Goal: Use online tool/utility: Use online tool/utility

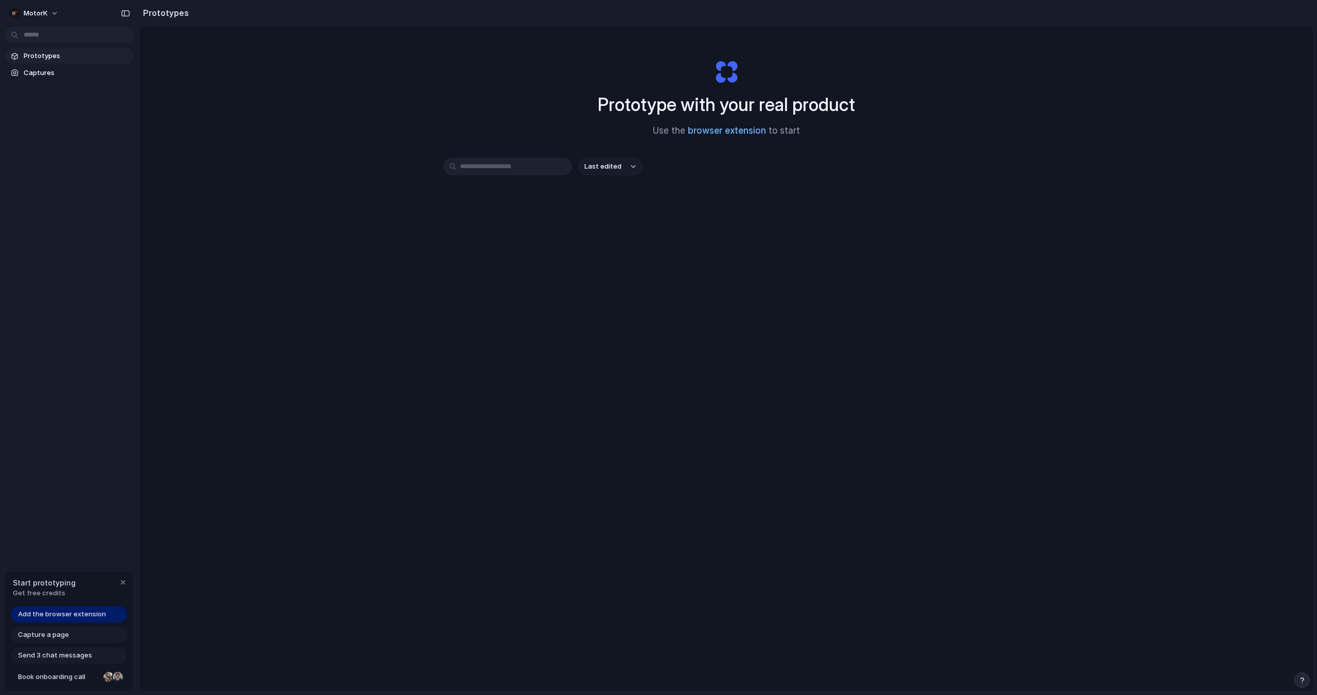
click at [729, 134] on link "browser extension" at bounding box center [727, 131] width 78 height 10
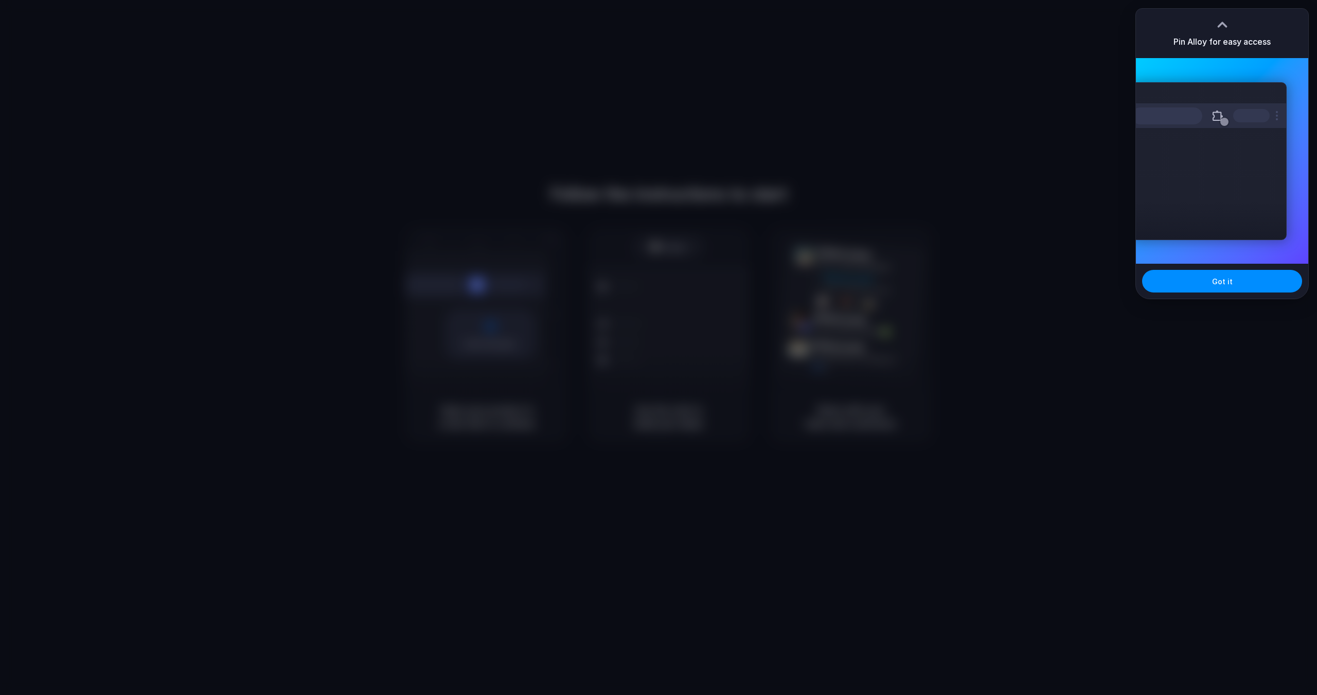
click at [1050, 86] on div at bounding box center [658, 347] width 1317 height 695
click at [1215, 284] on span "Got it" at bounding box center [1222, 281] width 21 height 11
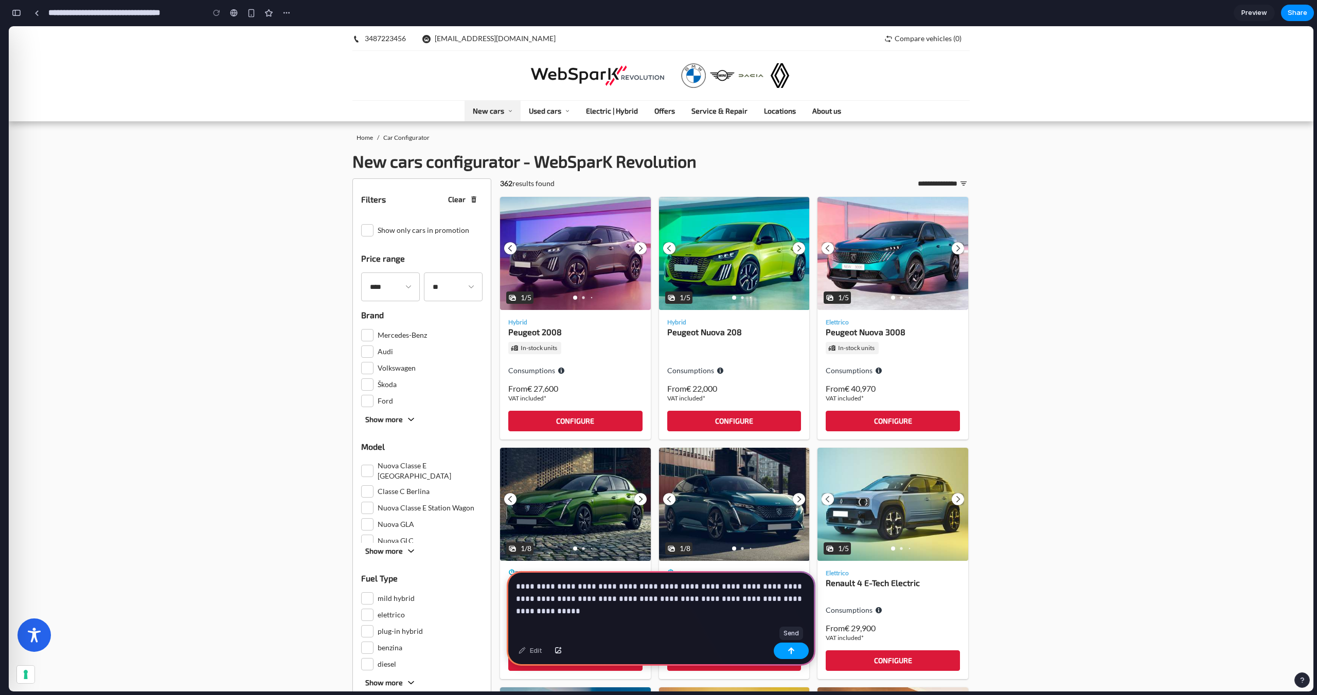
click at [787, 649] on button "button" at bounding box center [791, 651] width 35 height 16
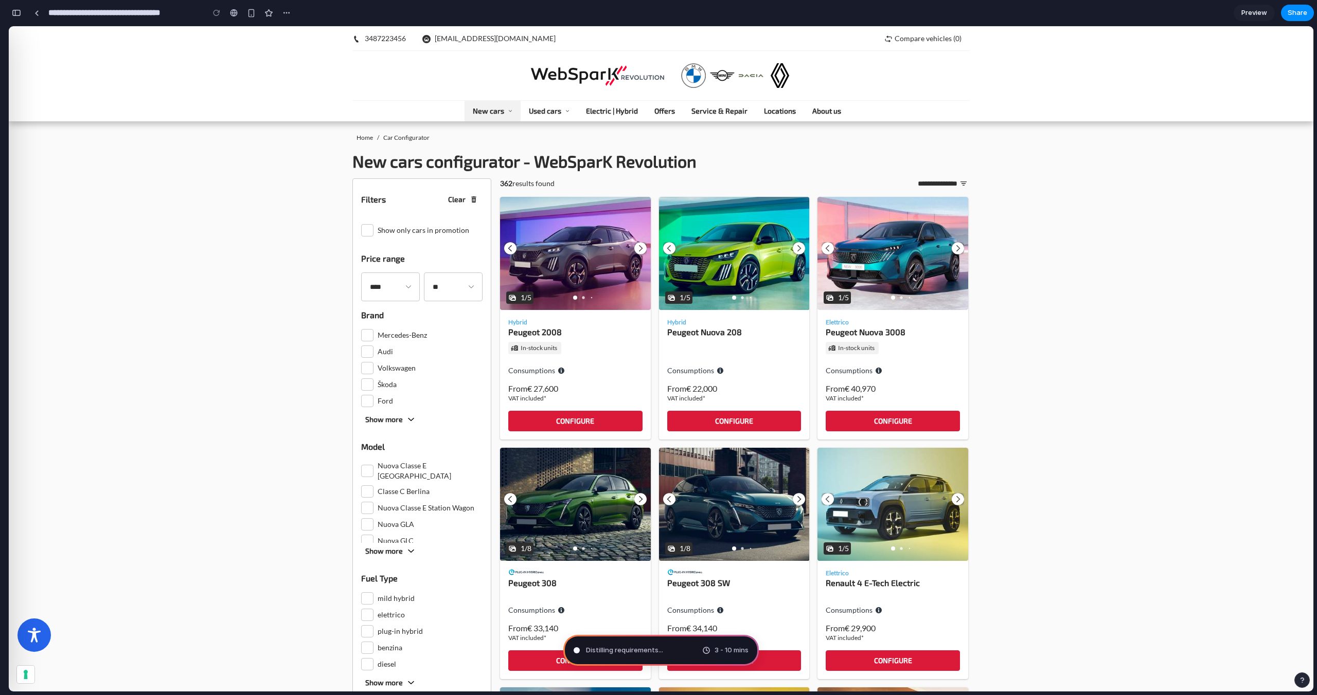
click at [663, 650] on div "Distilling requirements ... 3 - 10 mins" at bounding box center [660, 650] width 195 height 31
click at [20, 13] on div "button" at bounding box center [16, 12] width 9 height 7
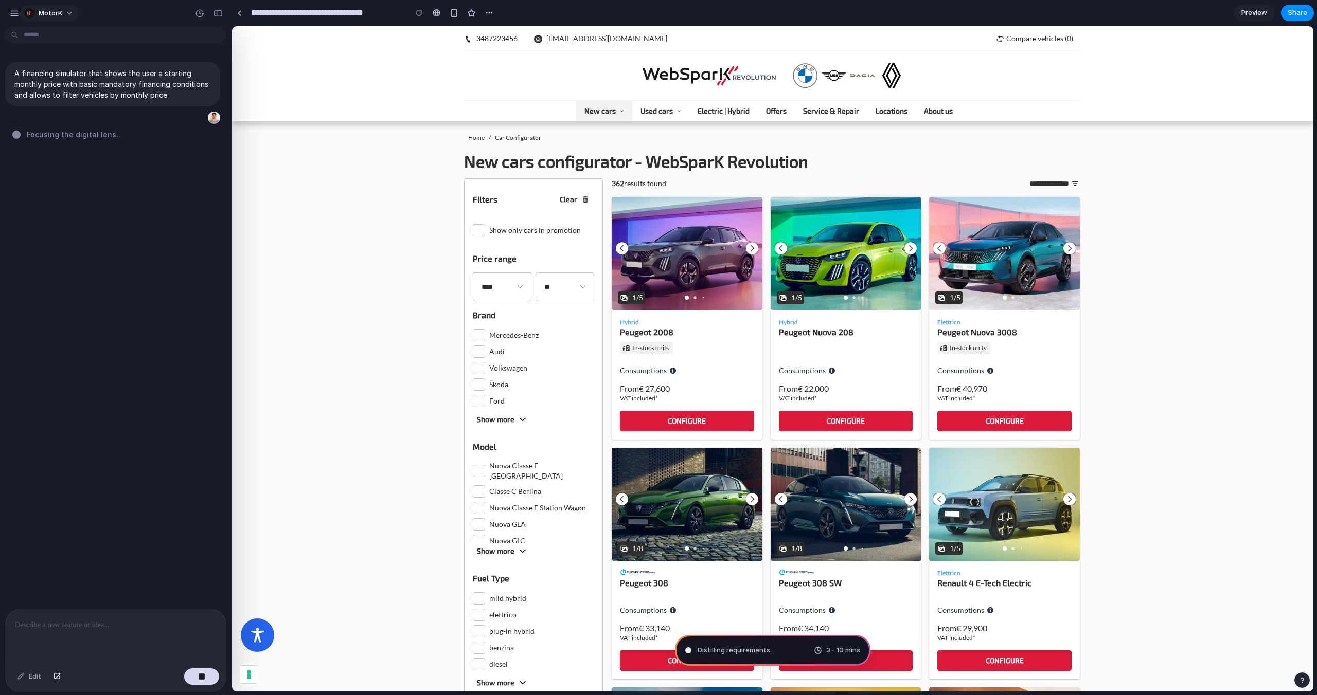
click at [64, 14] on button "MotorK" at bounding box center [49, 13] width 59 height 16
click at [94, 9] on div "Settings Invite members Change theme Sign out" at bounding box center [658, 347] width 1317 height 695
click at [13, 15] on div "button" at bounding box center [14, 13] width 9 height 9
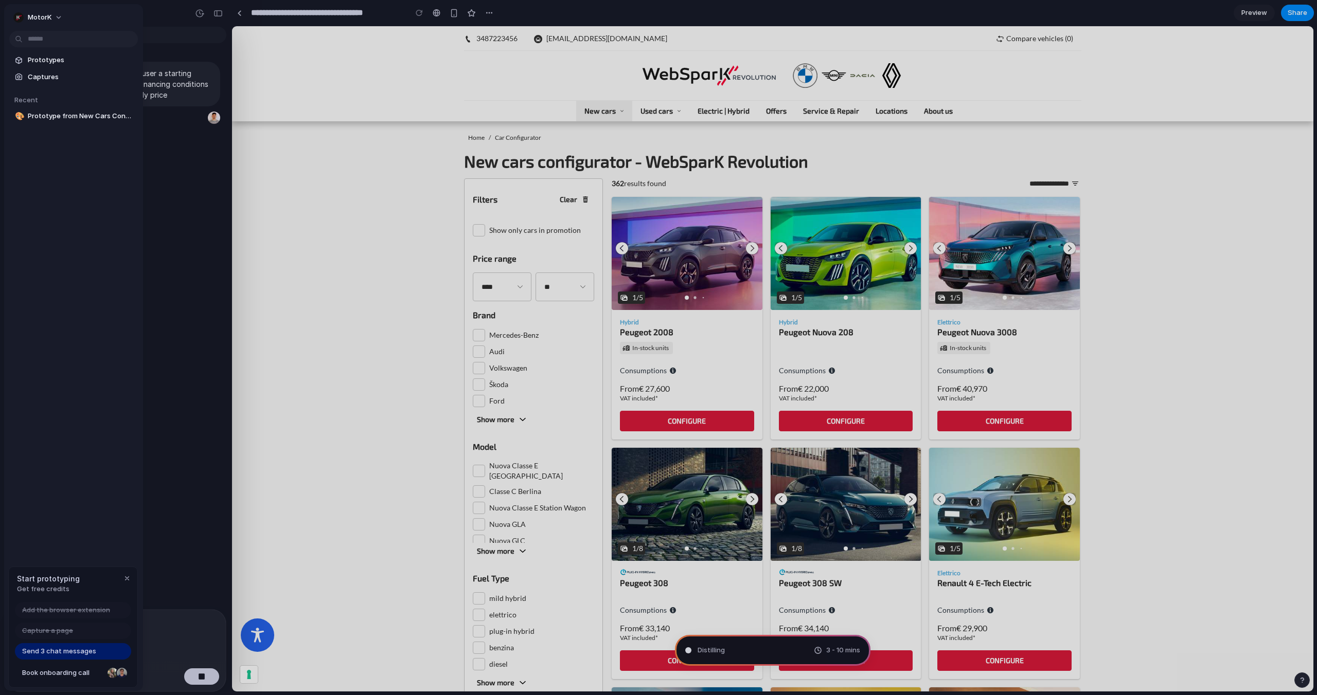
type input "**********"
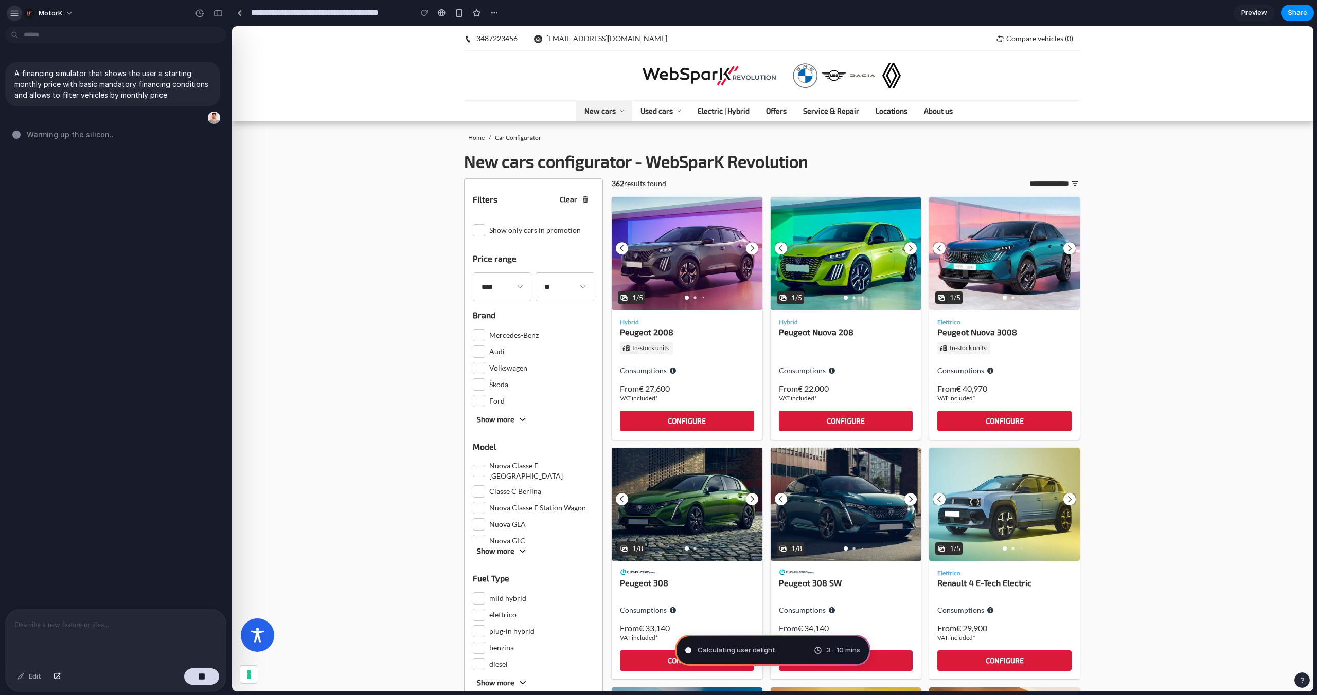
click at [14, 9] on div "button" at bounding box center [14, 13] width 9 height 9
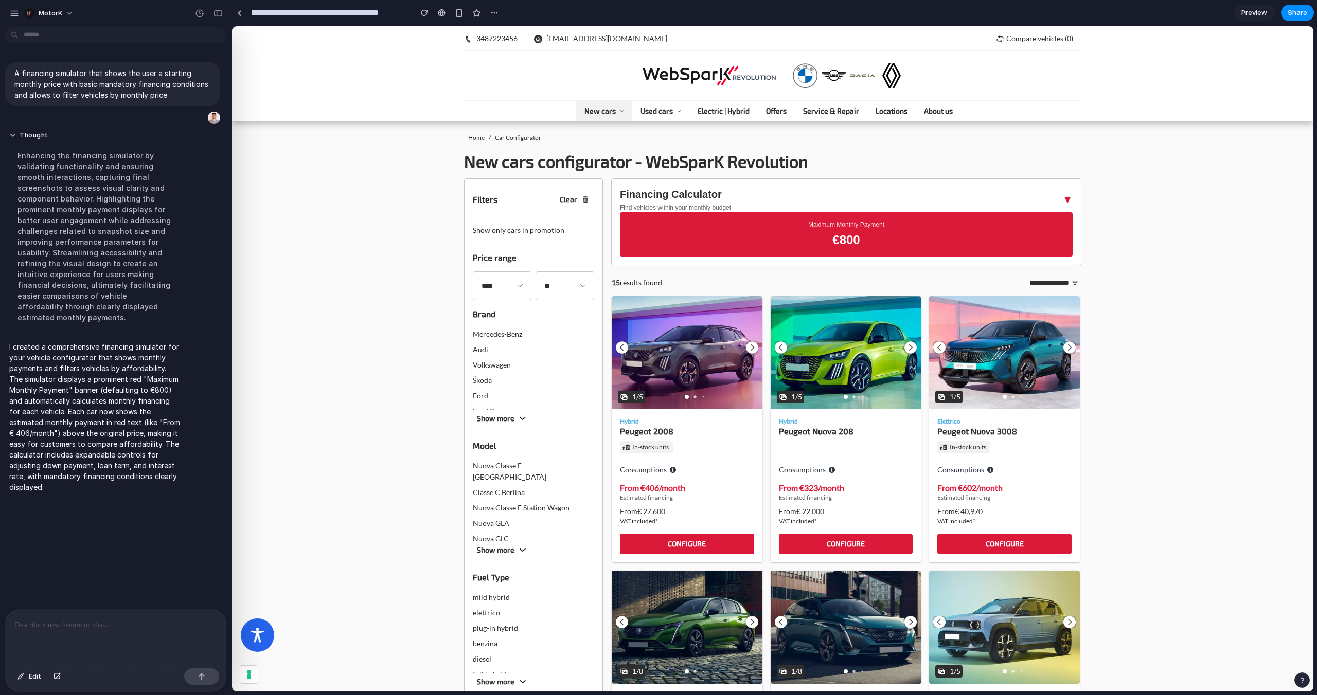
scroll to position [7, 0]
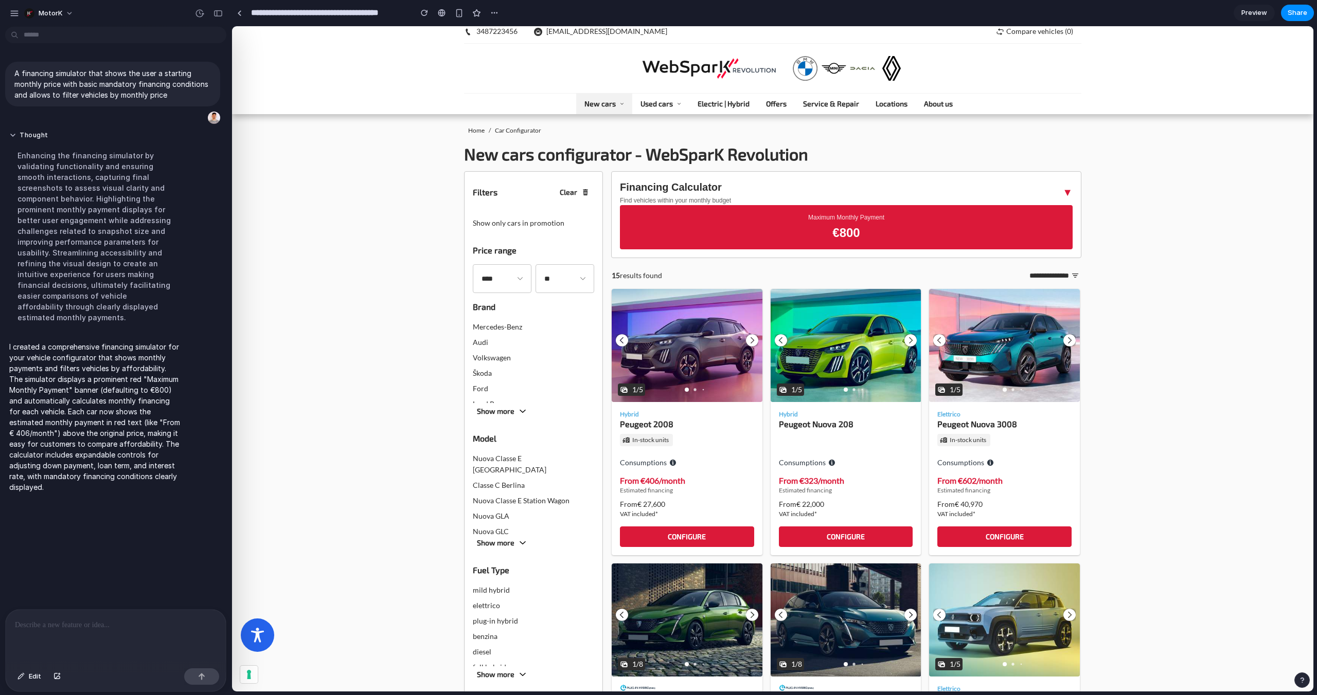
click at [859, 228] on p "€ 800" at bounding box center [846, 232] width 436 height 17
click at [1068, 190] on div "▼" at bounding box center [1067, 192] width 10 height 14
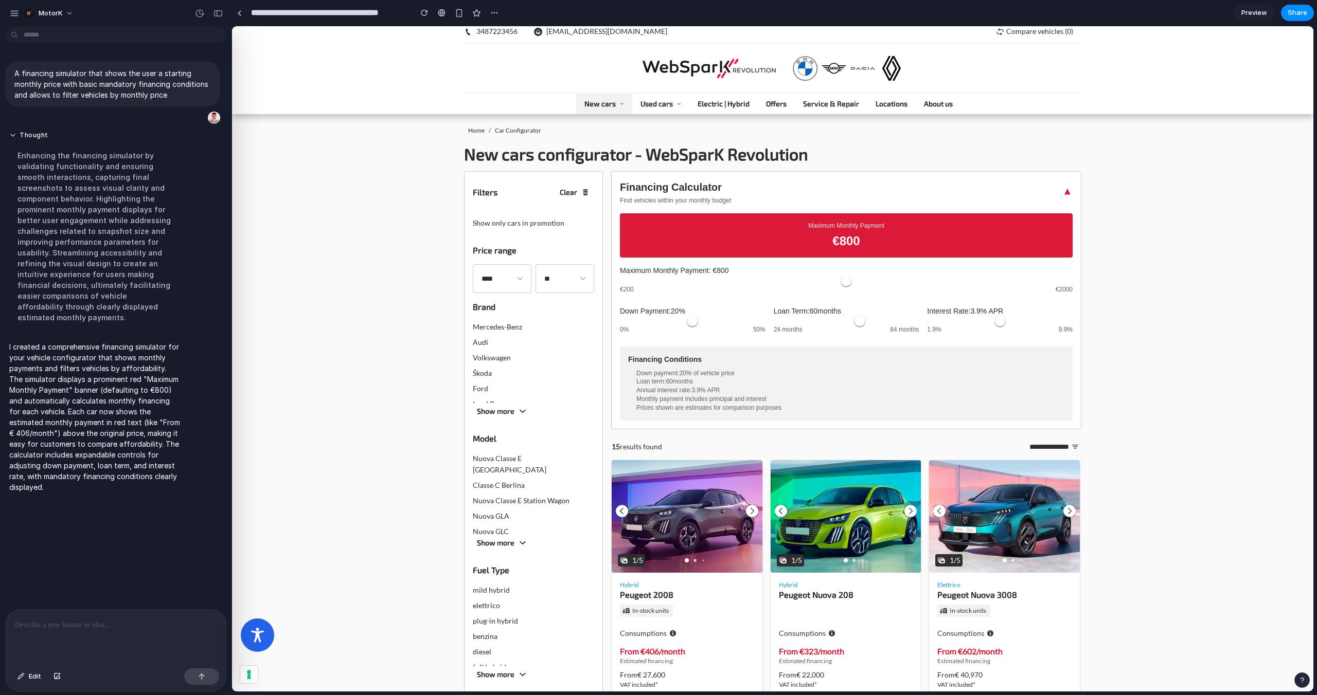
click at [1068, 190] on div "▼" at bounding box center [1067, 192] width 10 height 14
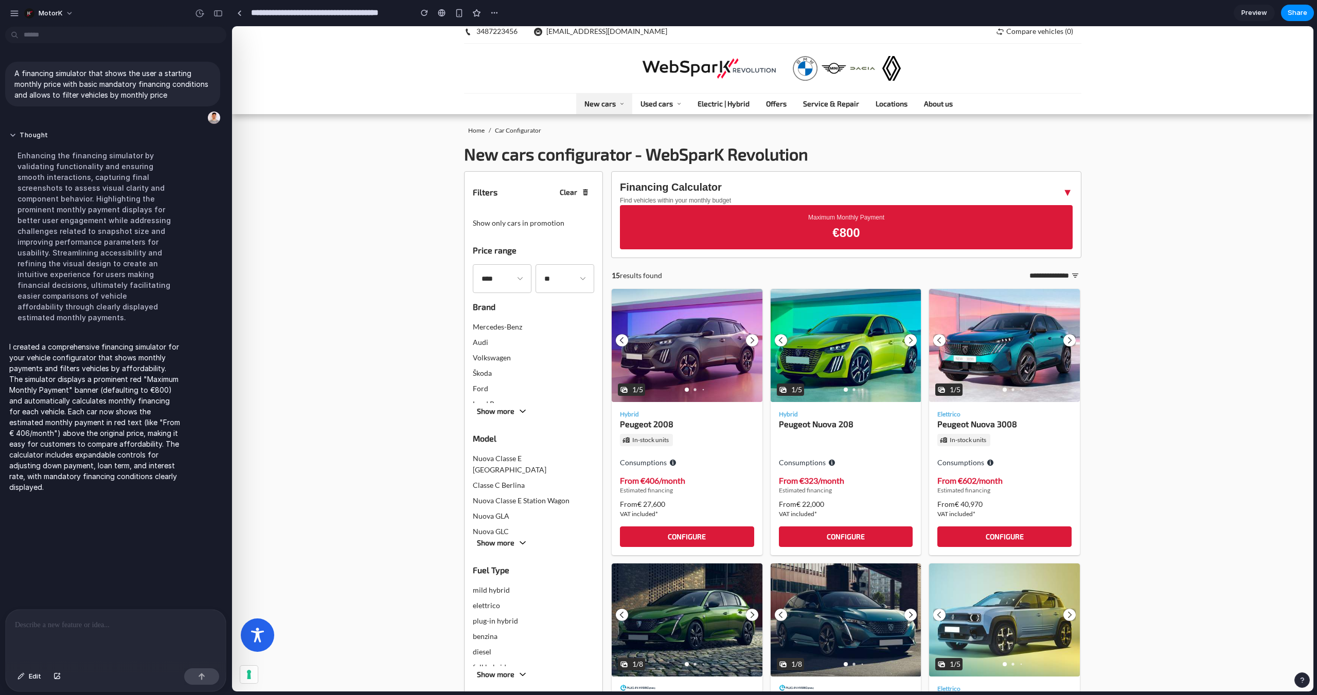
click at [842, 231] on p "€ 800" at bounding box center [846, 232] width 436 height 17
click at [925, 184] on div "Financing Calculator Find vehicles within your monthly budget ▼" at bounding box center [846, 192] width 453 height 25
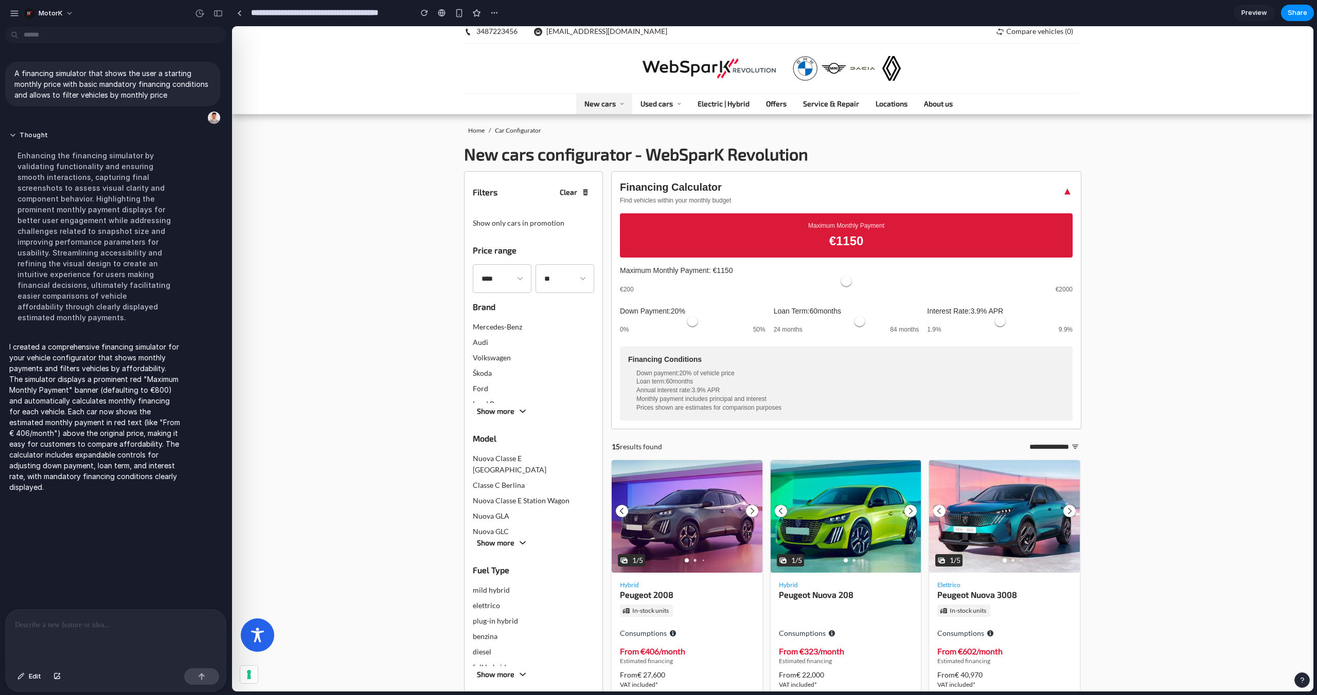
drag, startPoint x: 775, startPoint y: 281, endPoint x: 856, endPoint y: 281, distance: 81.8
type input "****"
click at [856, 281] on input "range" at bounding box center [846, 281] width 453 height 3
type input "**"
drag, startPoint x: 861, startPoint y: 322, endPoint x: 822, endPoint y: 319, distance: 39.2
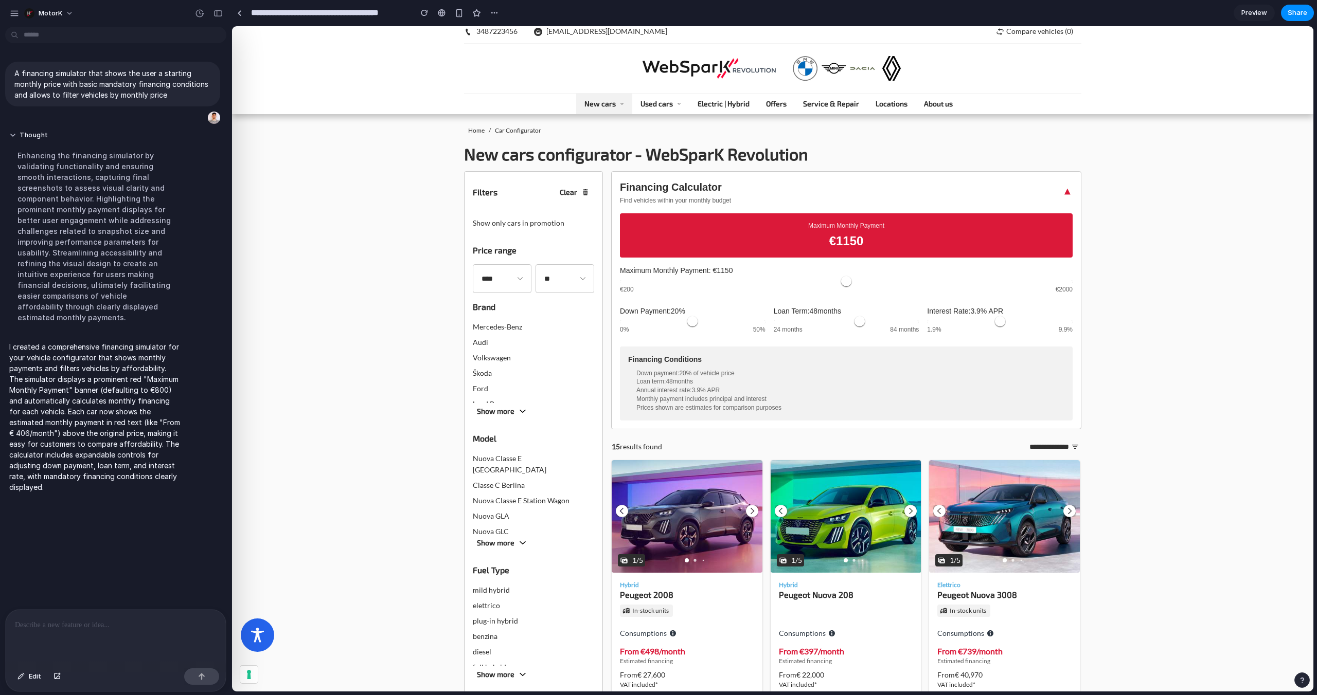
click at [822, 319] on div "Loan Term: 48 months 24 months 84 months" at bounding box center [847, 321] width 146 height 28
drag, startPoint x: 680, startPoint y: 323, endPoint x: 652, endPoint y: 322, distance: 28.3
type input "**"
click at [652, 322] on input "range" at bounding box center [693, 321] width 146 height 3
drag, startPoint x: 968, startPoint y: 324, endPoint x: 1013, endPoint y: 322, distance: 44.8
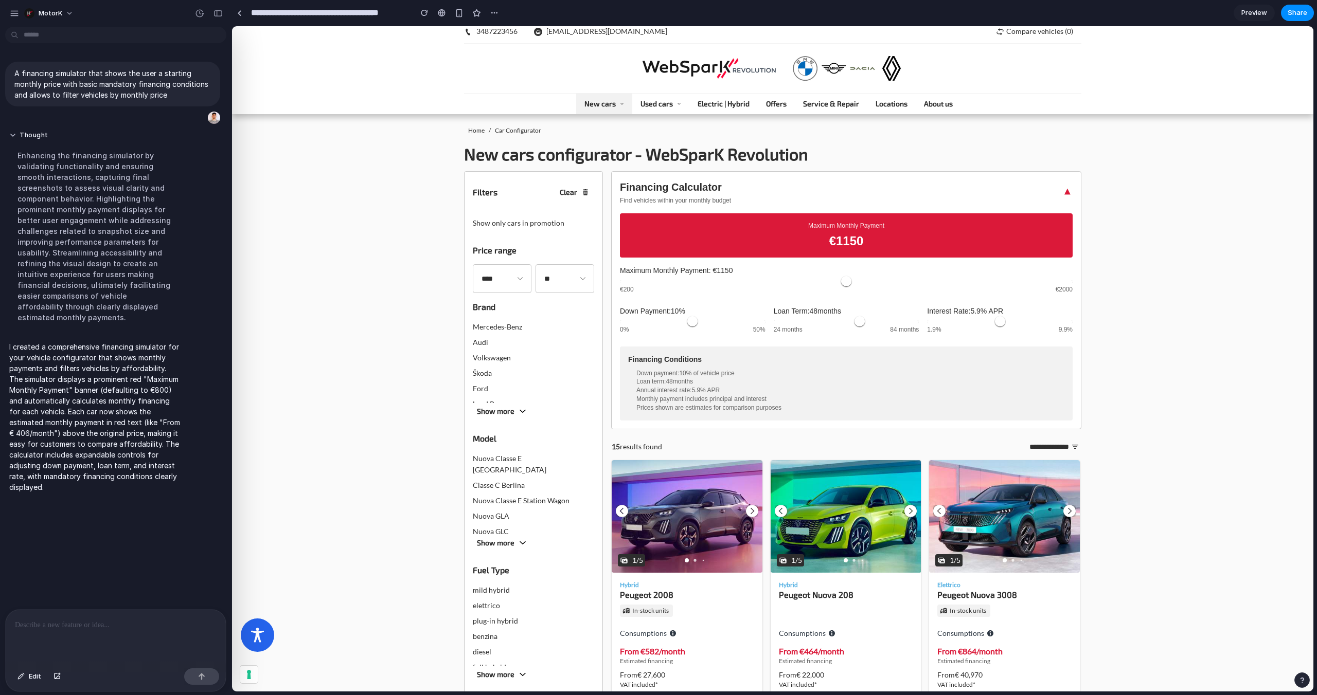
type input "***"
click at [1013, 322] on input "range" at bounding box center [1000, 321] width 146 height 3
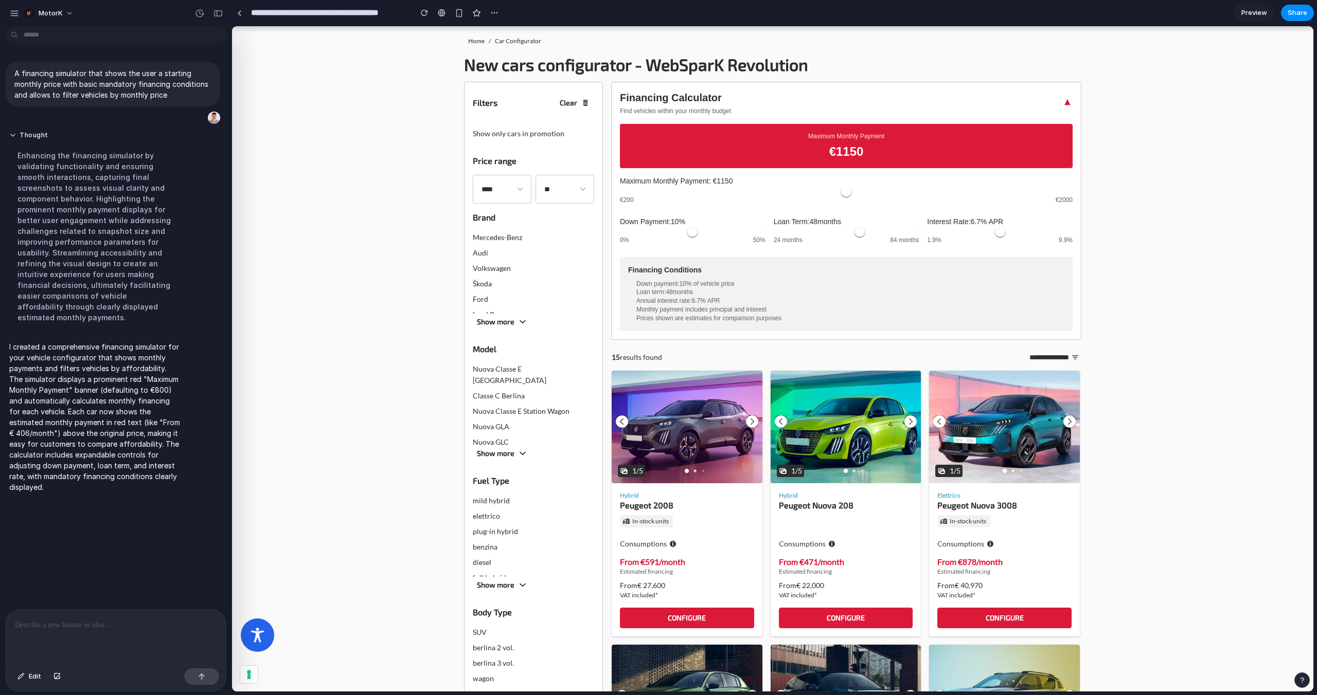
scroll to position [97, 0]
click at [690, 616] on div "Configure" at bounding box center [687, 618] width 117 height 10
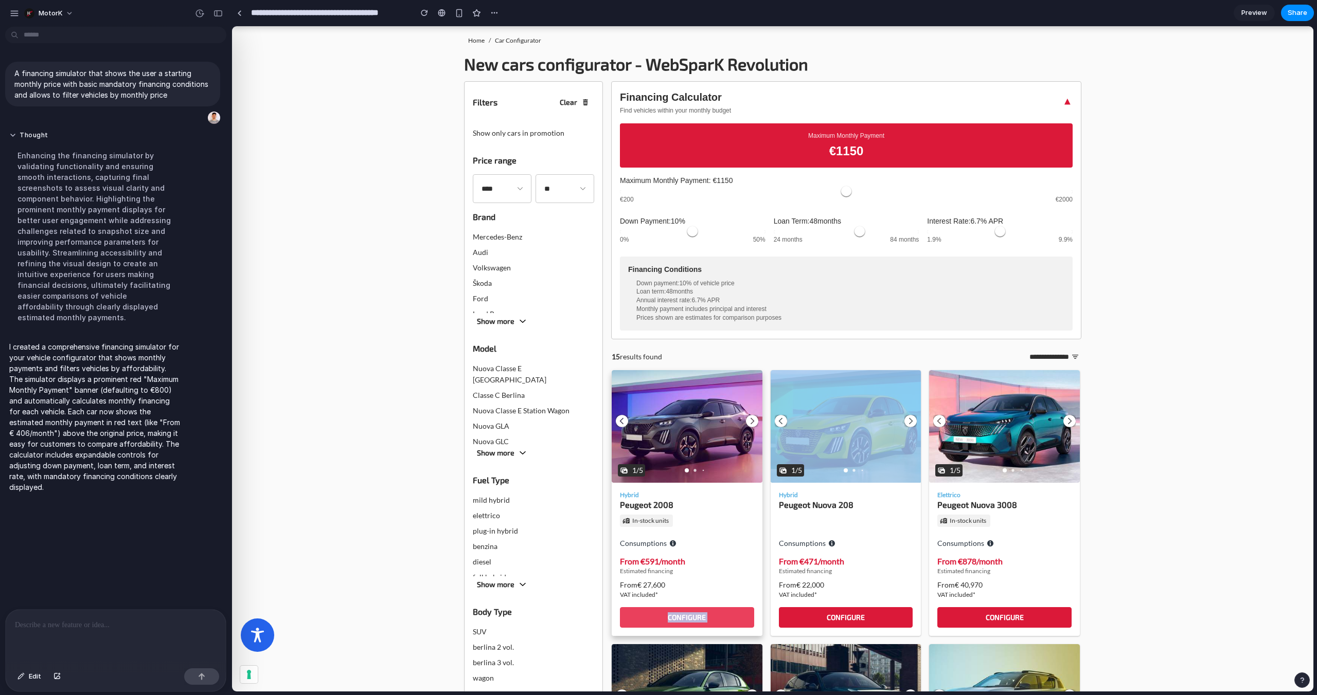
click at [690, 616] on div "Configure" at bounding box center [687, 618] width 117 height 10
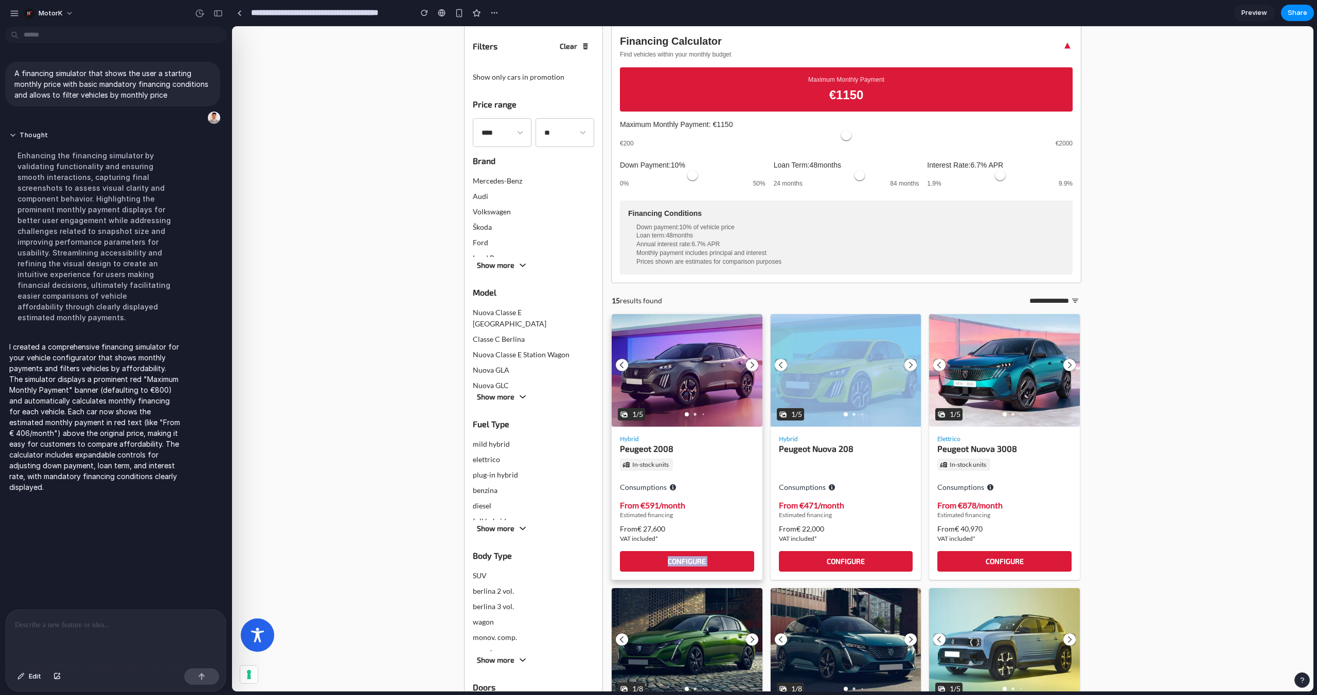
scroll to position [173, 0]
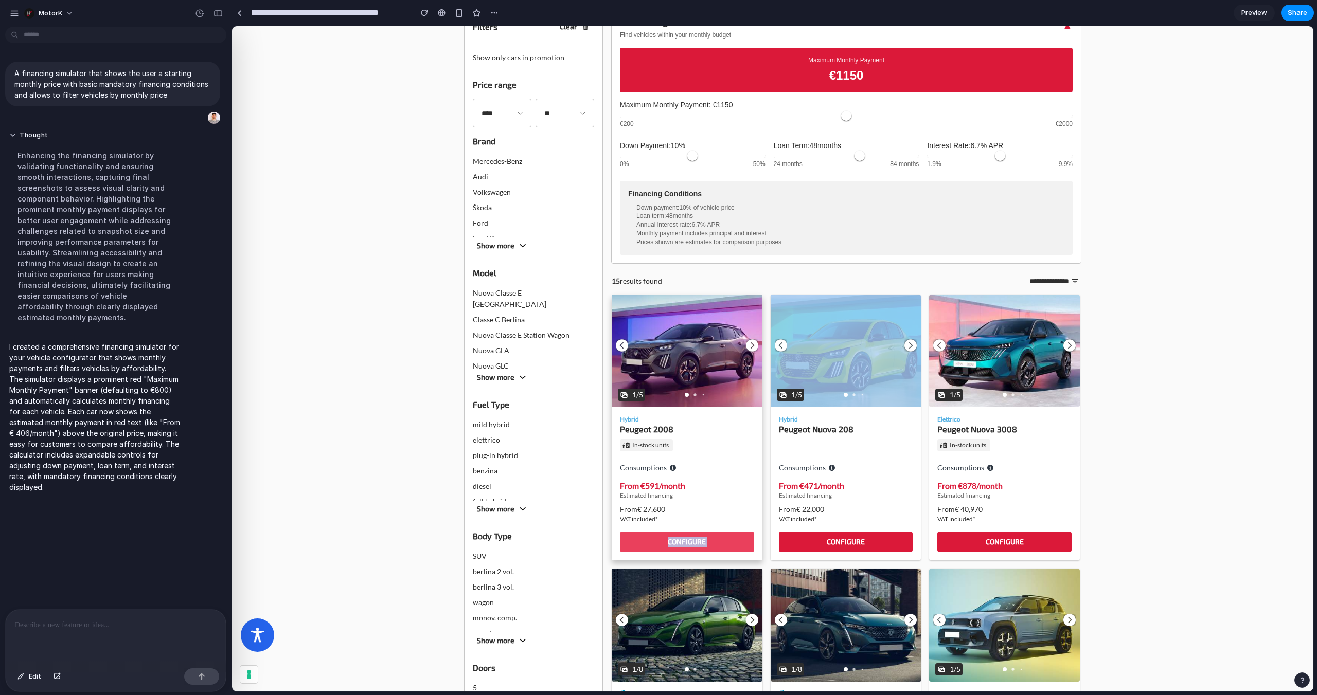
click at [693, 546] on div "Configure" at bounding box center [687, 542] width 117 height 10
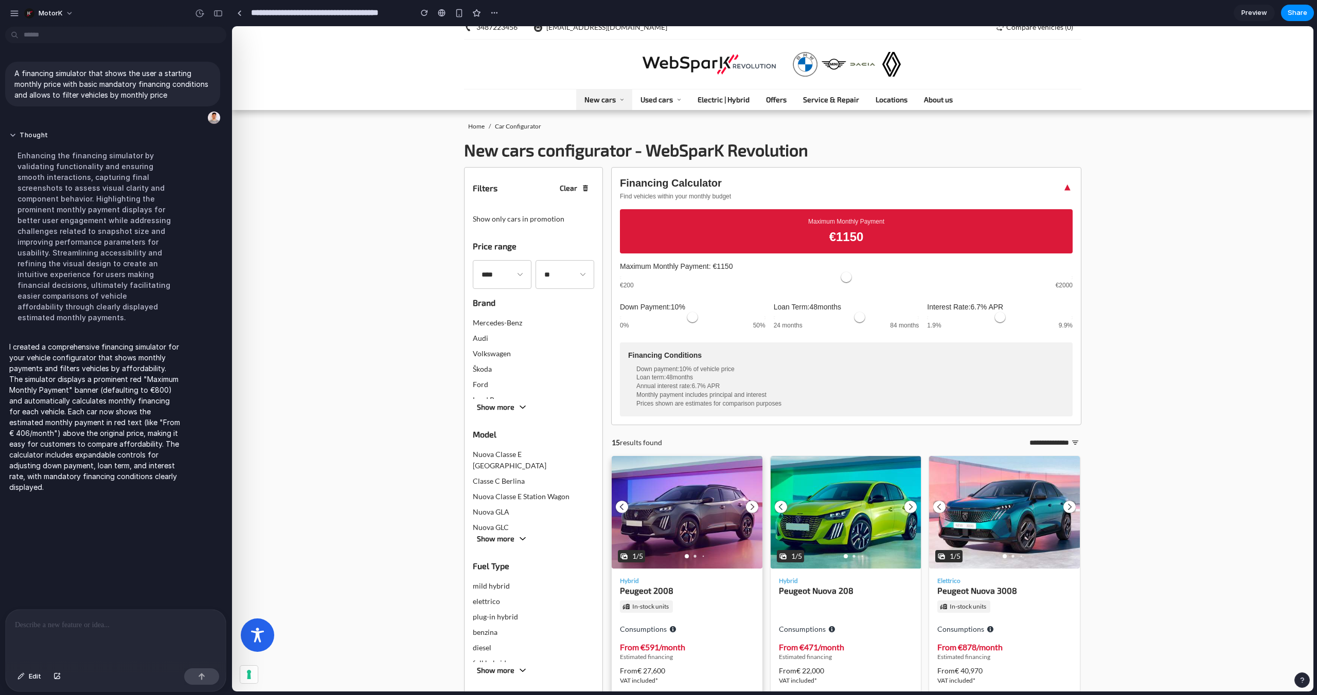
scroll to position [10, 0]
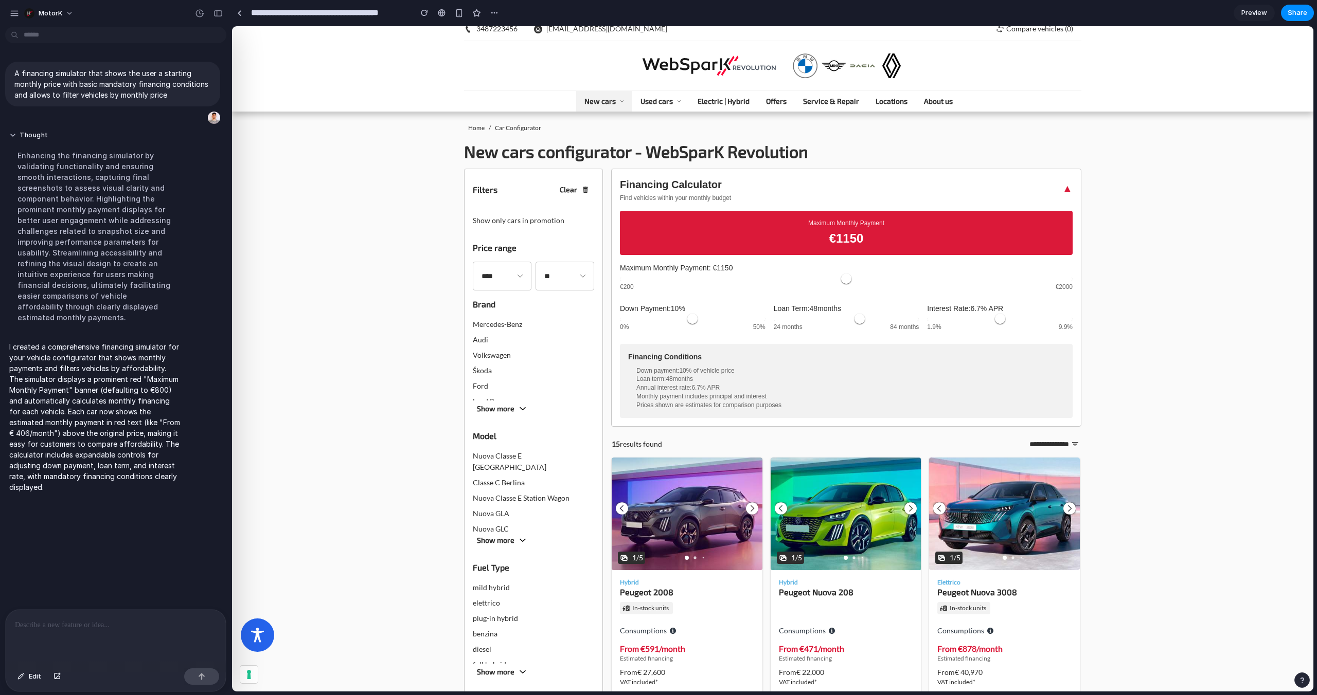
click at [1051, 190] on div "Financing Calculator Find vehicles within your monthly budget ▼" at bounding box center [846, 189] width 453 height 25
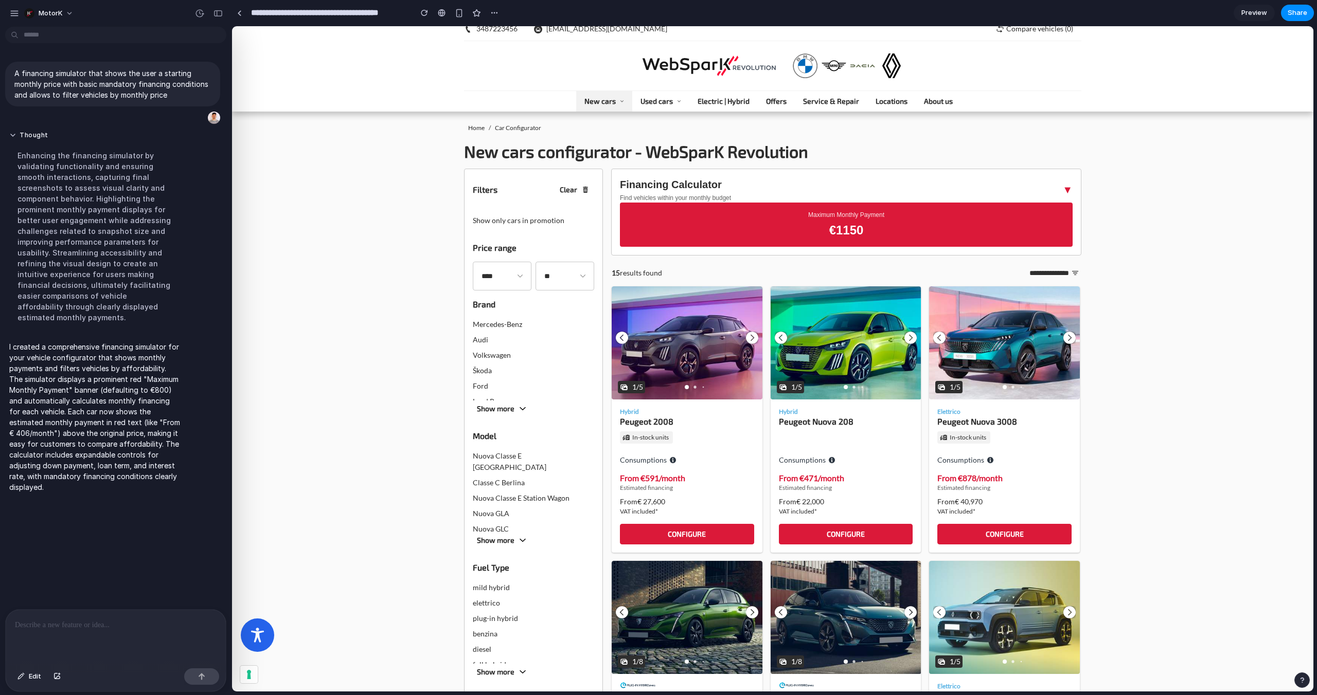
click at [1063, 185] on div "Financing Calculator Find vehicles within your monthly budget ▼" at bounding box center [846, 189] width 453 height 25
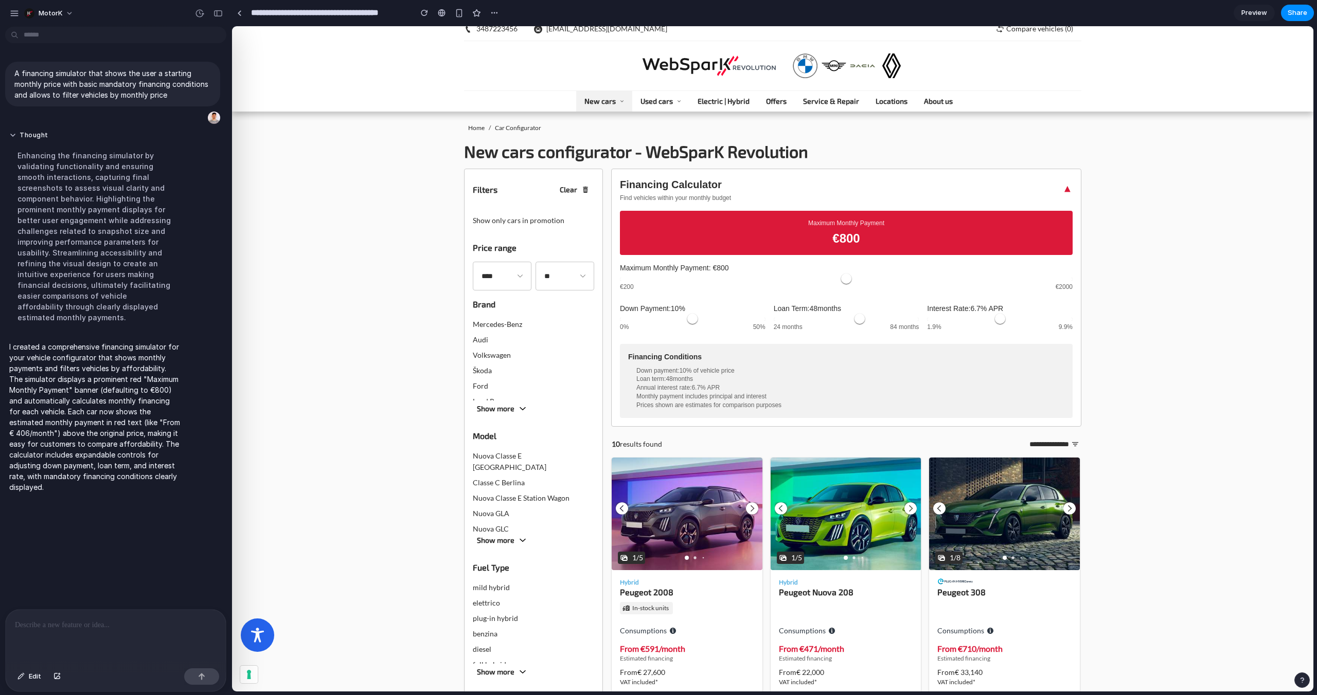
drag, startPoint x: 860, startPoint y: 281, endPoint x: 770, endPoint y: 273, distance: 90.4
click at [770, 278] on input "range" at bounding box center [846, 279] width 453 height 3
click at [770, 273] on label "Maximum Monthly Payment: € 800" at bounding box center [846, 268] width 453 height 10
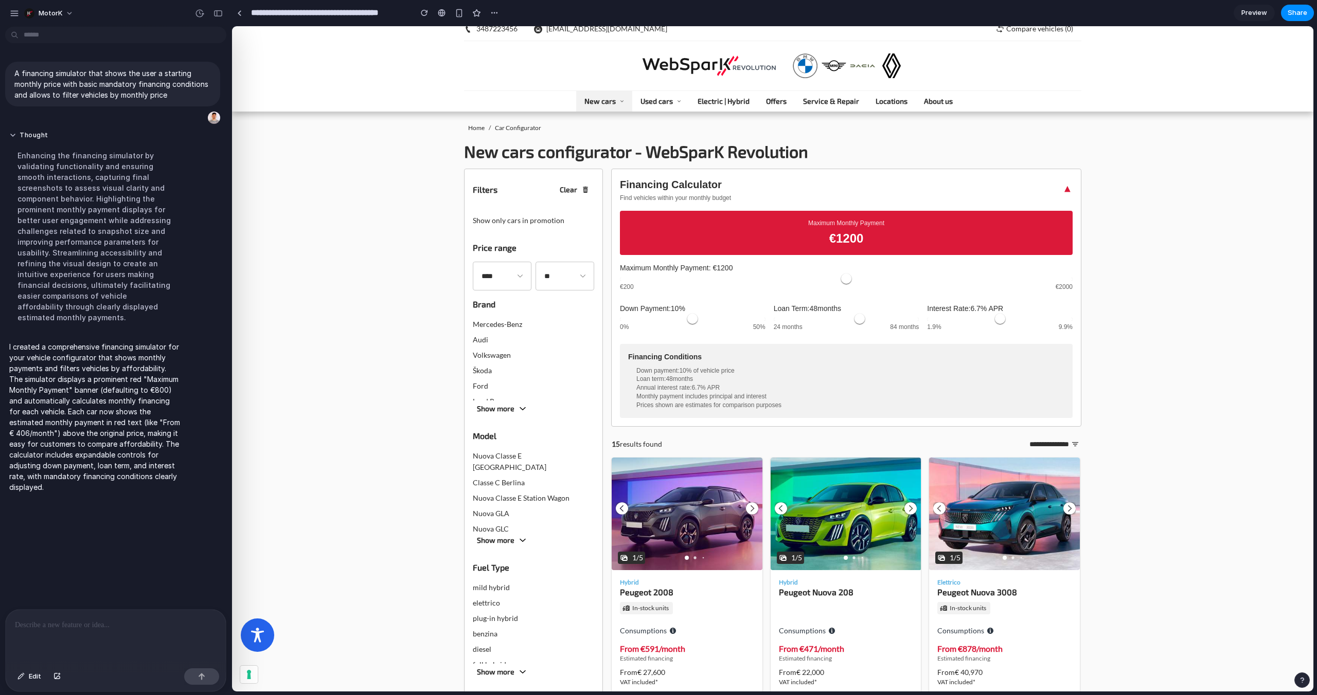
drag, startPoint x: 772, startPoint y: 279, endPoint x: 865, endPoint y: 278, distance: 93.6
click at [865, 278] on input "range" at bounding box center [846, 279] width 453 height 3
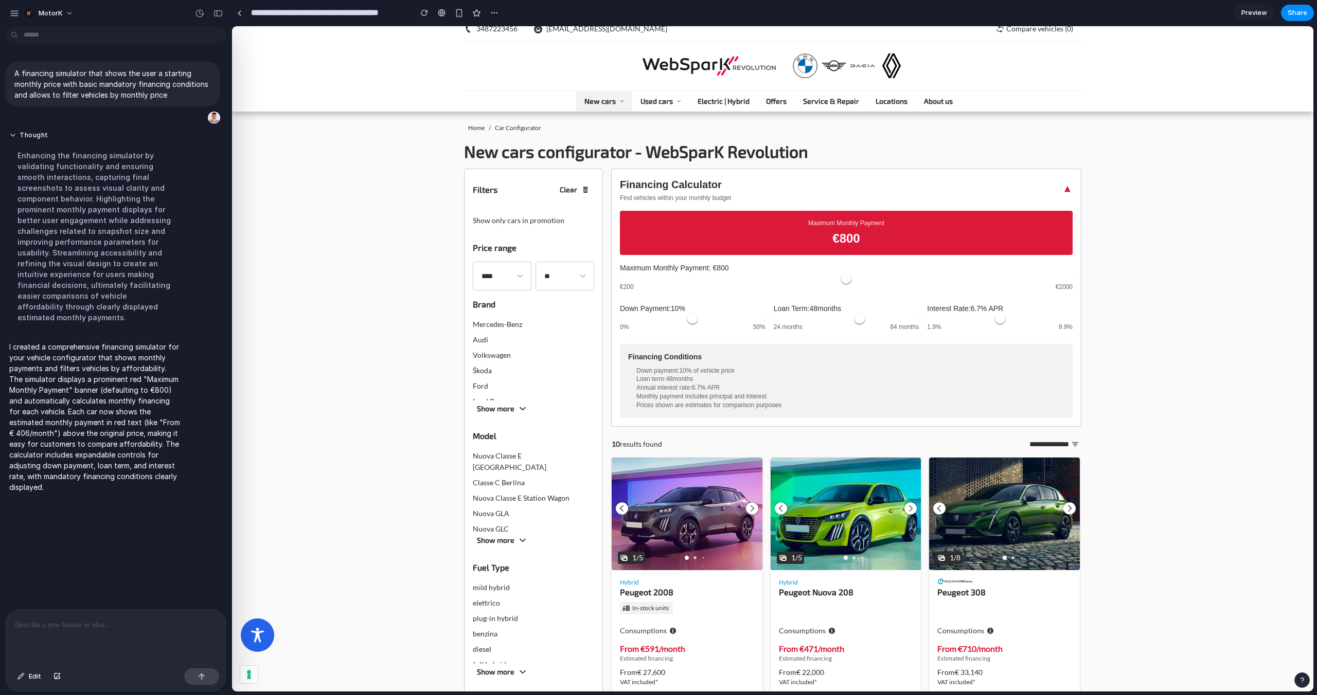
drag, startPoint x: 872, startPoint y: 277, endPoint x: 773, endPoint y: 277, distance: 98.8
click at [773, 278] on input "range" at bounding box center [846, 279] width 453 height 3
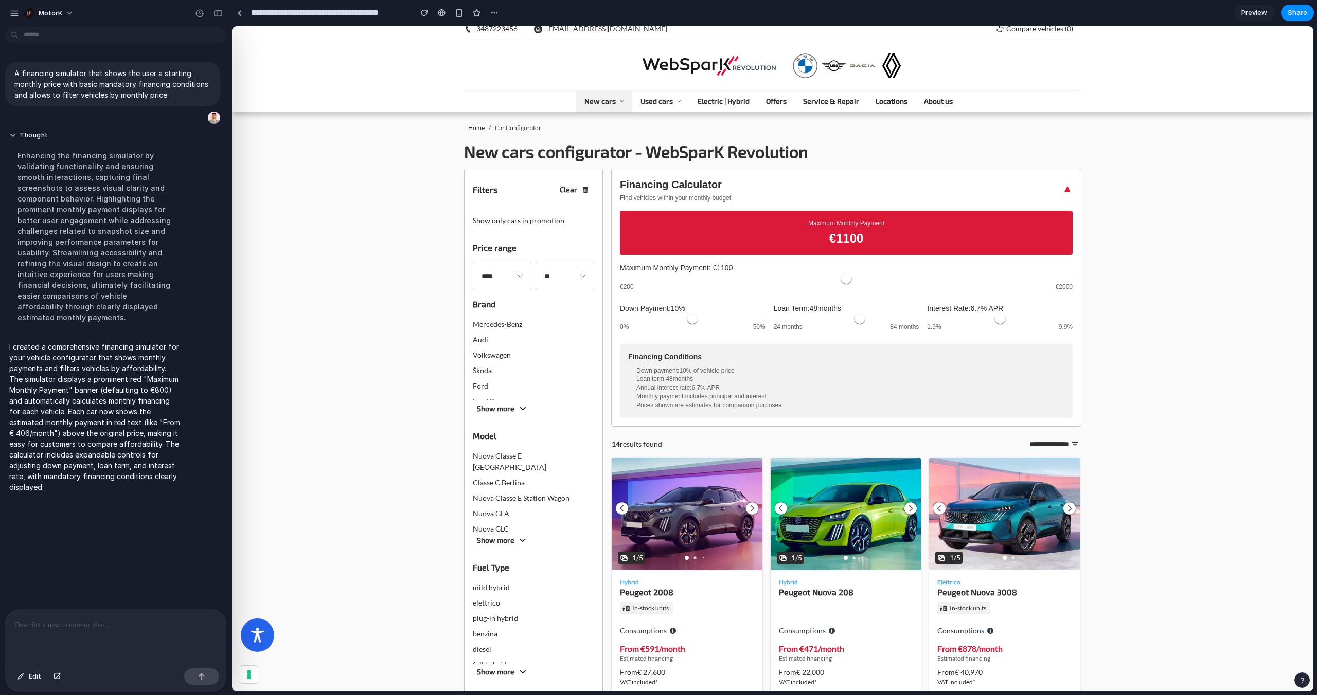
drag, startPoint x: 773, startPoint y: 277, endPoint x: 852, endPoint y: 279, distance: 78.7
type input "****"
click at [852, 279] on input "range" at bounding box center [846, 279] width 453 height 3
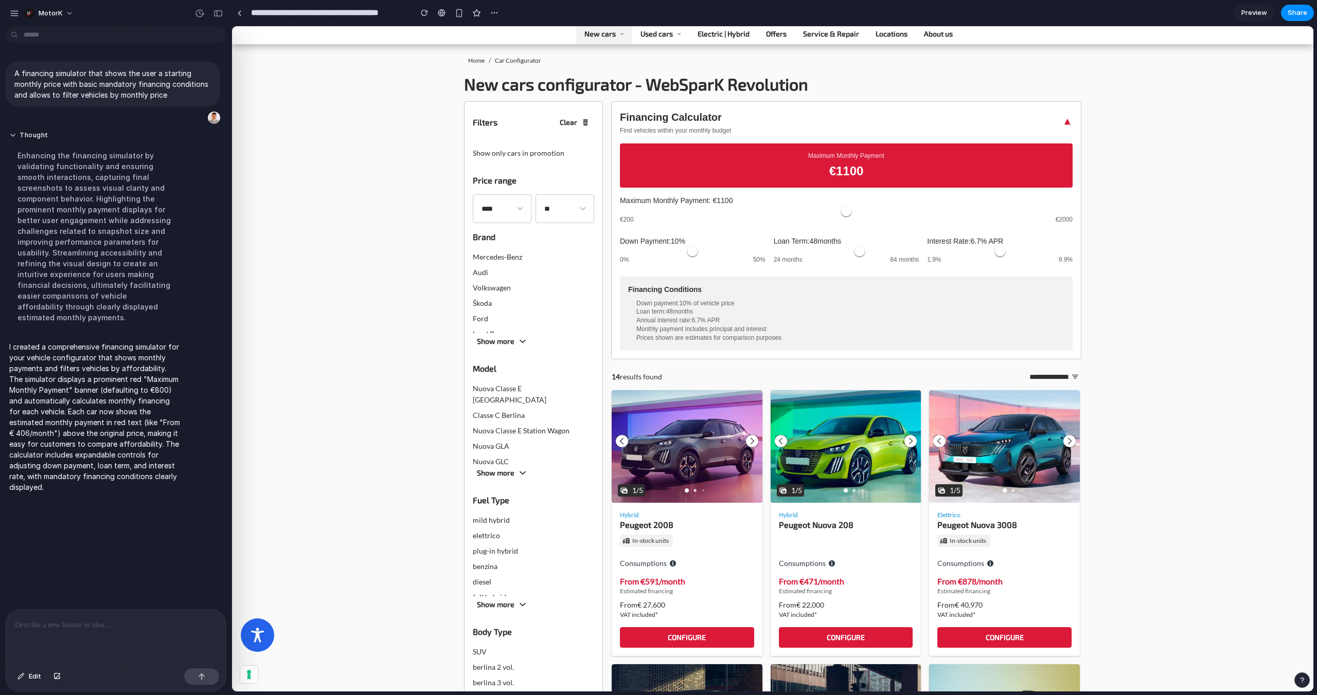
scroll to position [70, 0]
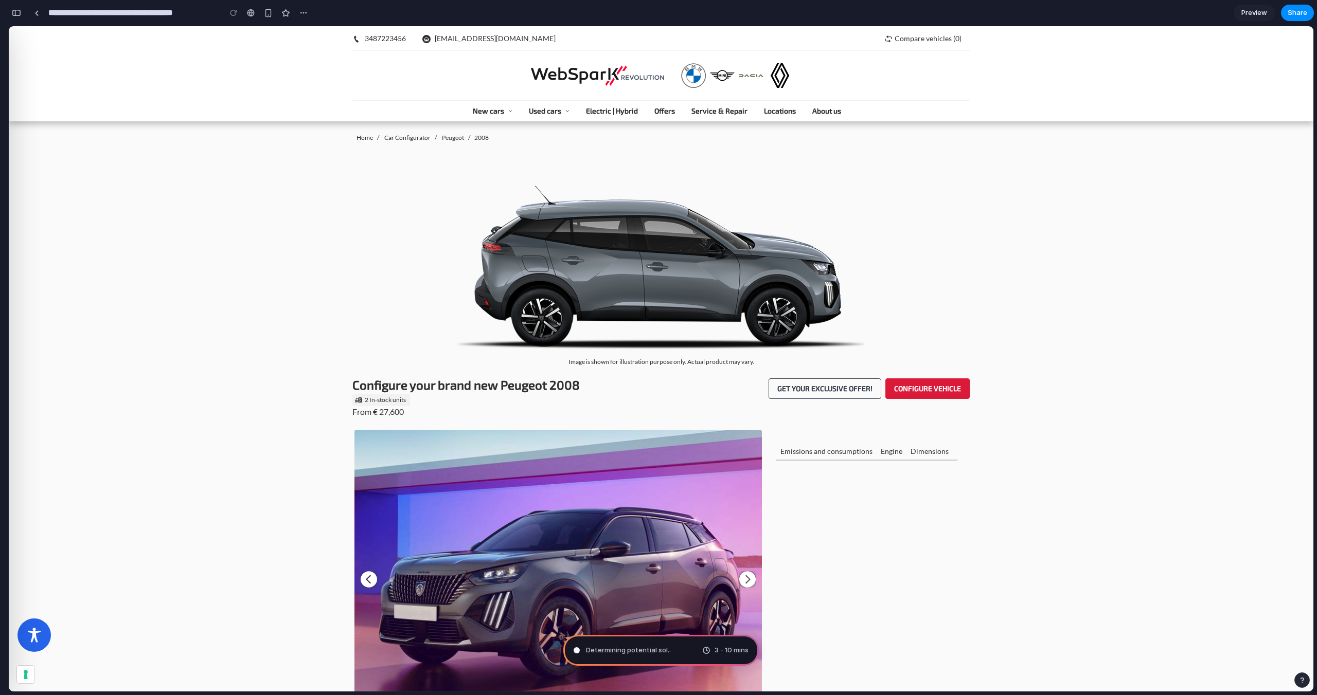
type input "**********"
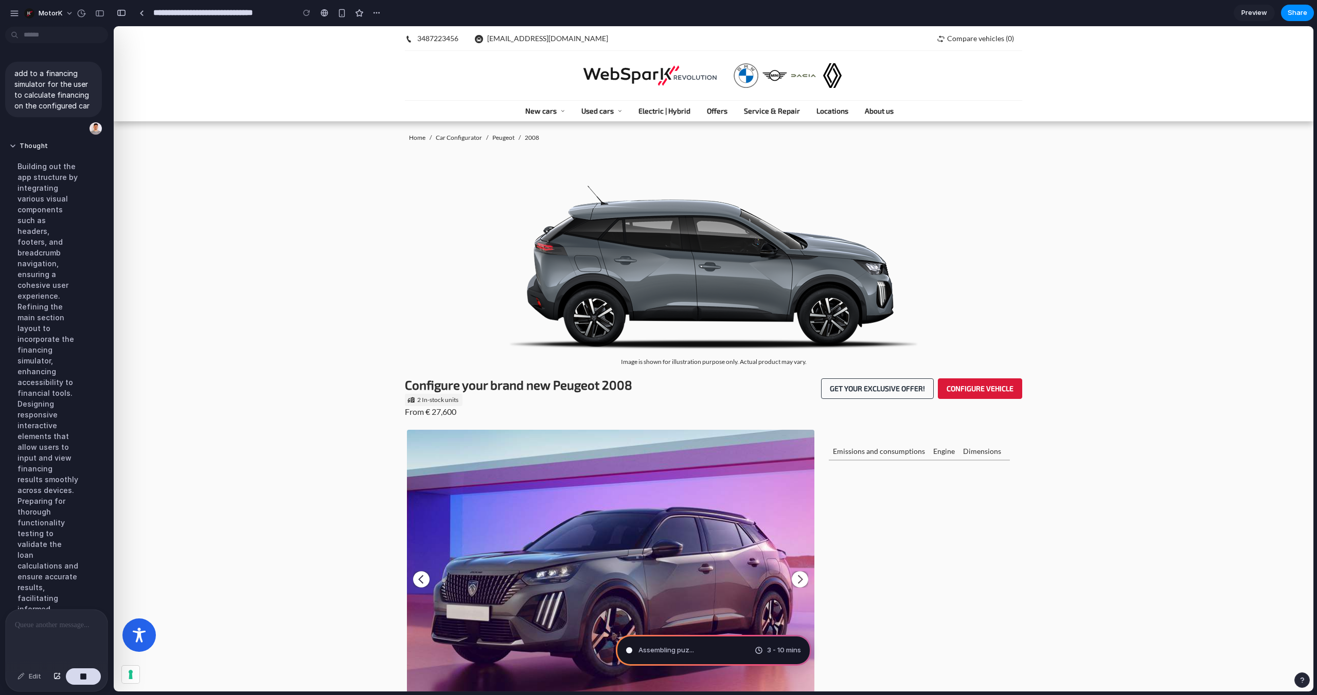
scroll to position [66, 0]
click at [761, 652] on div "3 - 10 mins" at bounding box center [778, 651] width 46 height 10
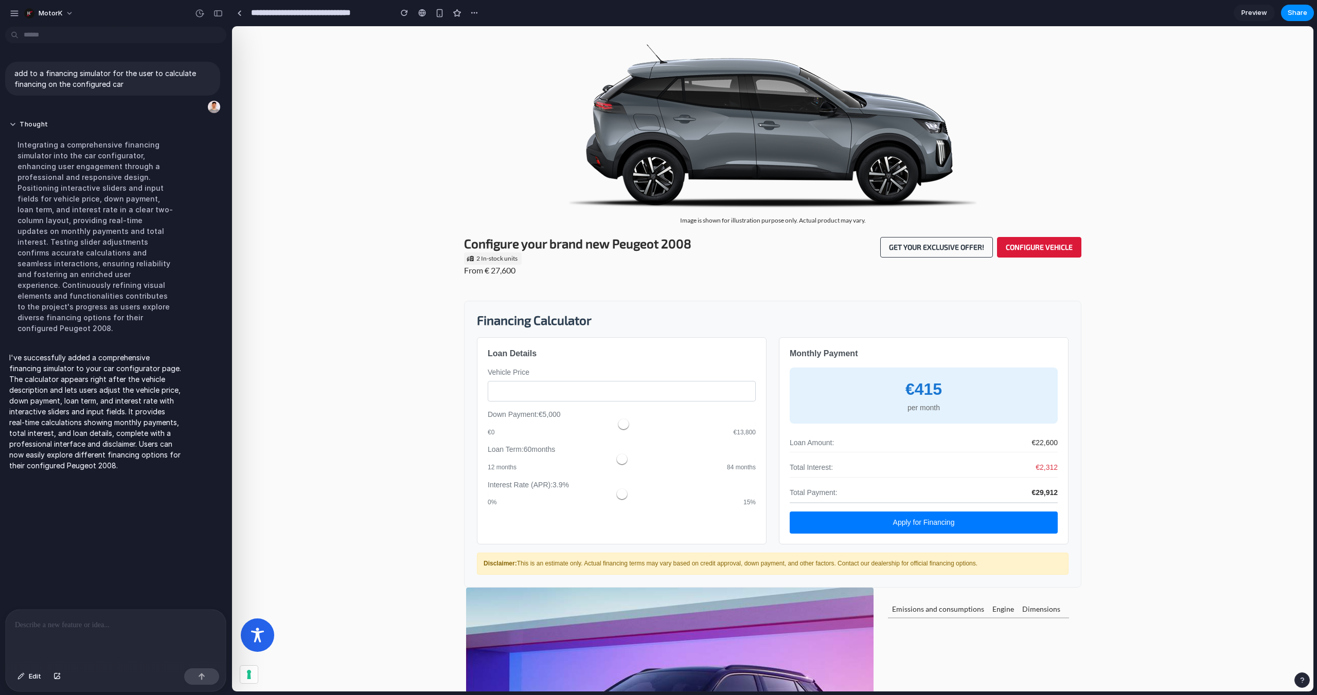
scroll to position [138, 0]
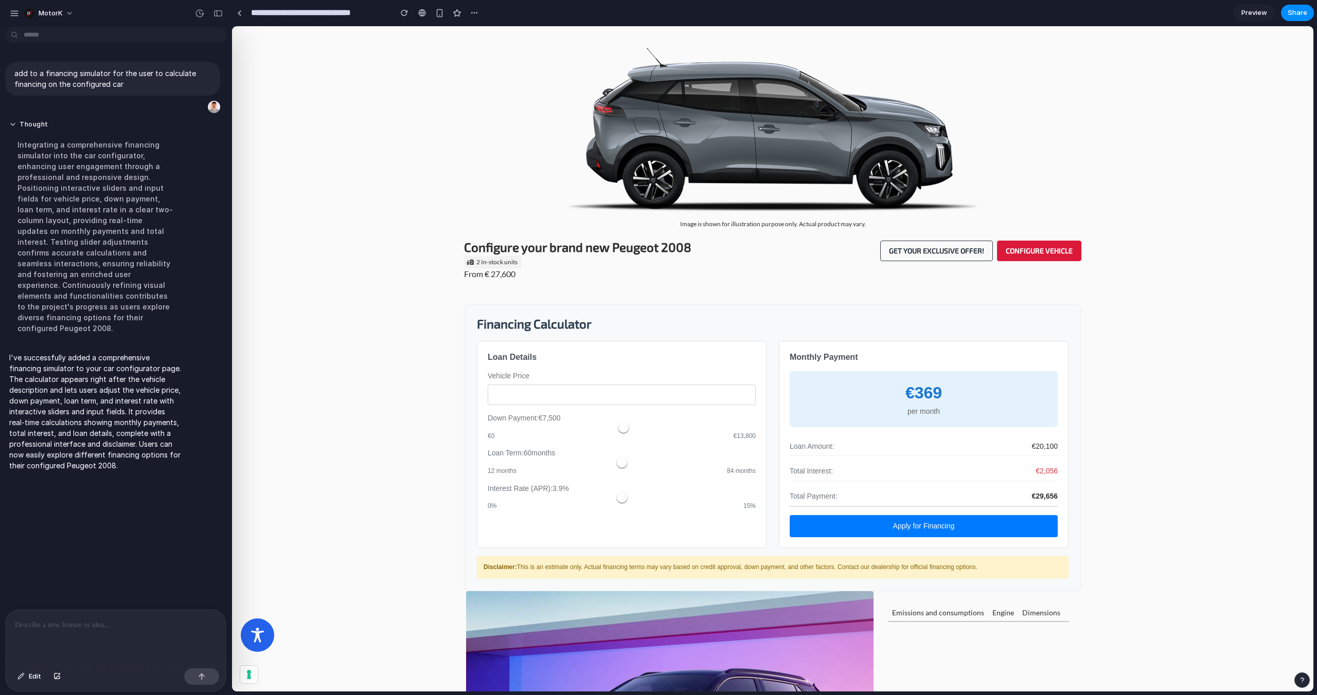
drag, startPoint x: 588, startPoint y: 428, endPoint x: 661, endPoint y: 429, distance: 72.5
type input "****"
click at [661, 429] on input "range" at bounding box center [622, 428] width 268 height 3
drag, startPoint x: 661, startPoint y: 466, endPoint x: 581, endPoint y: 466, distance: 79.2
type input "**"
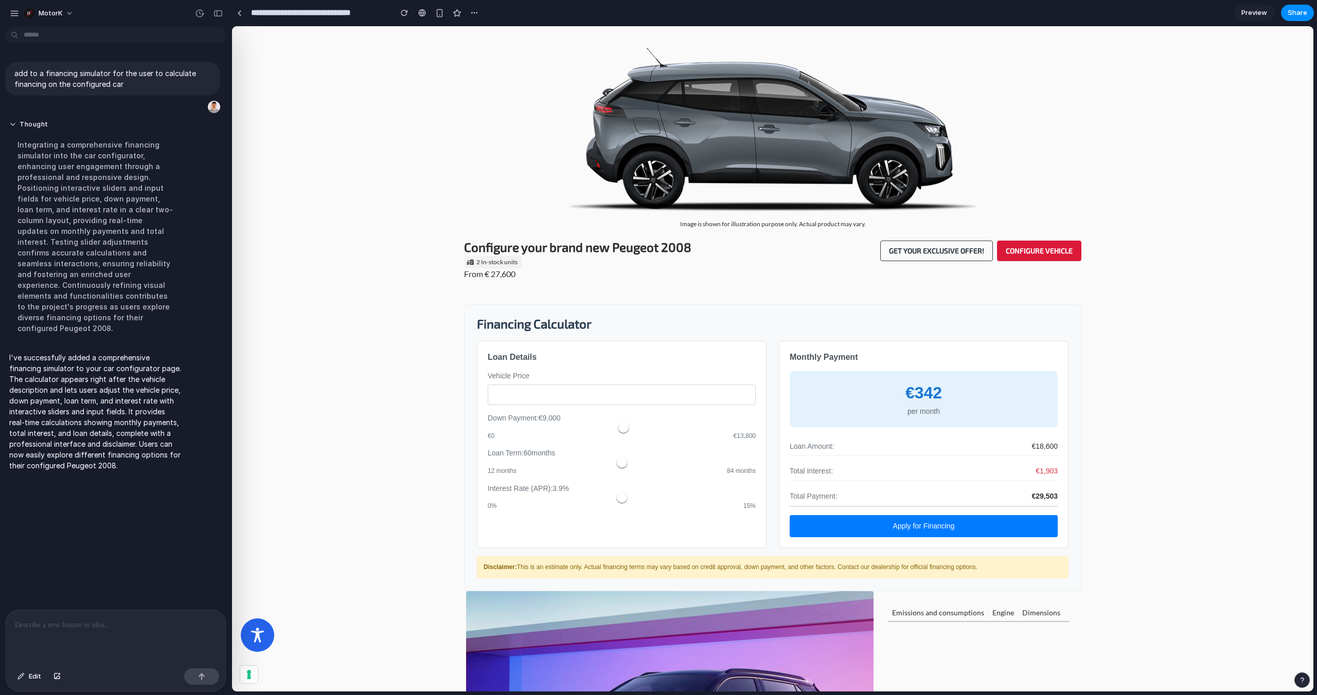
click at [581, 465] on input "range" at bounding box center [622, 463] width 268 height 3
drag, startPoint x: 554, startPoint y: 497, endPoint x: 630, endPoint y: 498, distance: 75.6
type input "*"
click at [630, 498] on input "range" at bounding box center [622, 498] width 268 height 3
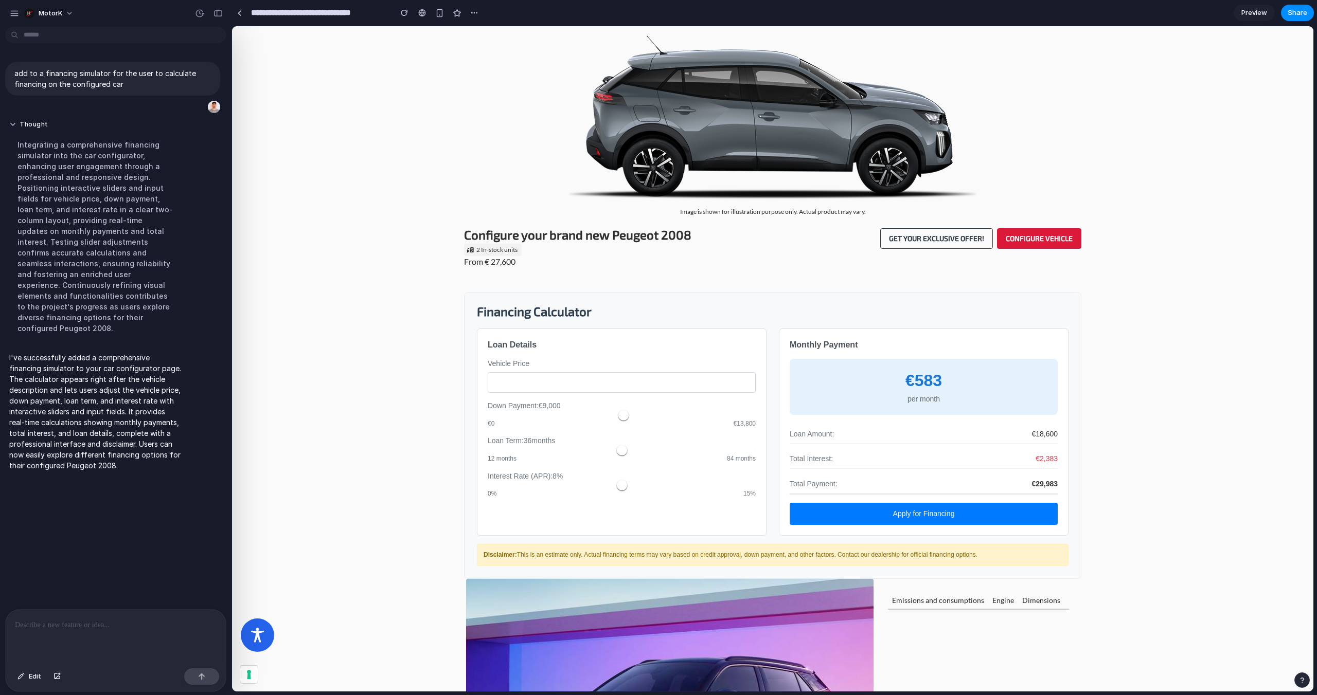
scroll to position [150, 0]
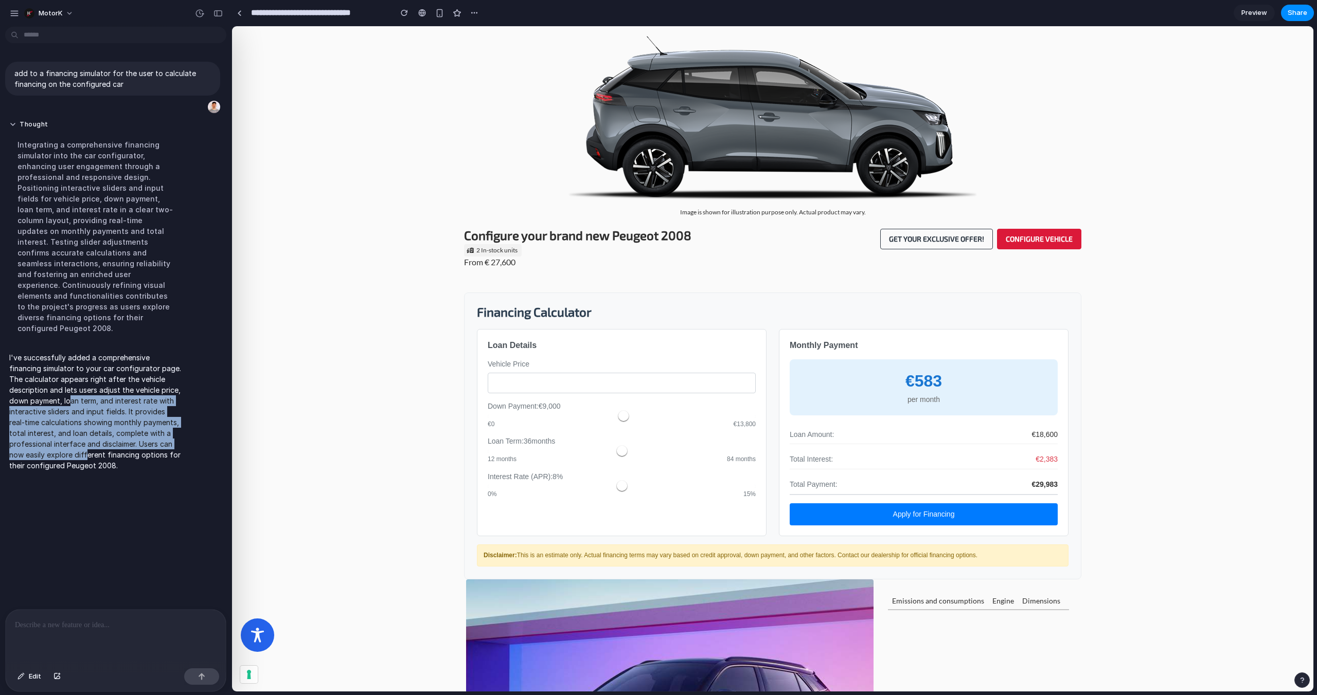
drag, startPoint x: 68, startPoint y: 388, endPoint x: 86, endPoint y: 443, distance: 57.9
click at [86, 443] on p "I've successfully added a comprehensive financing simulator to your car configu…" at bounding box center [95, 411] width 172 height 119
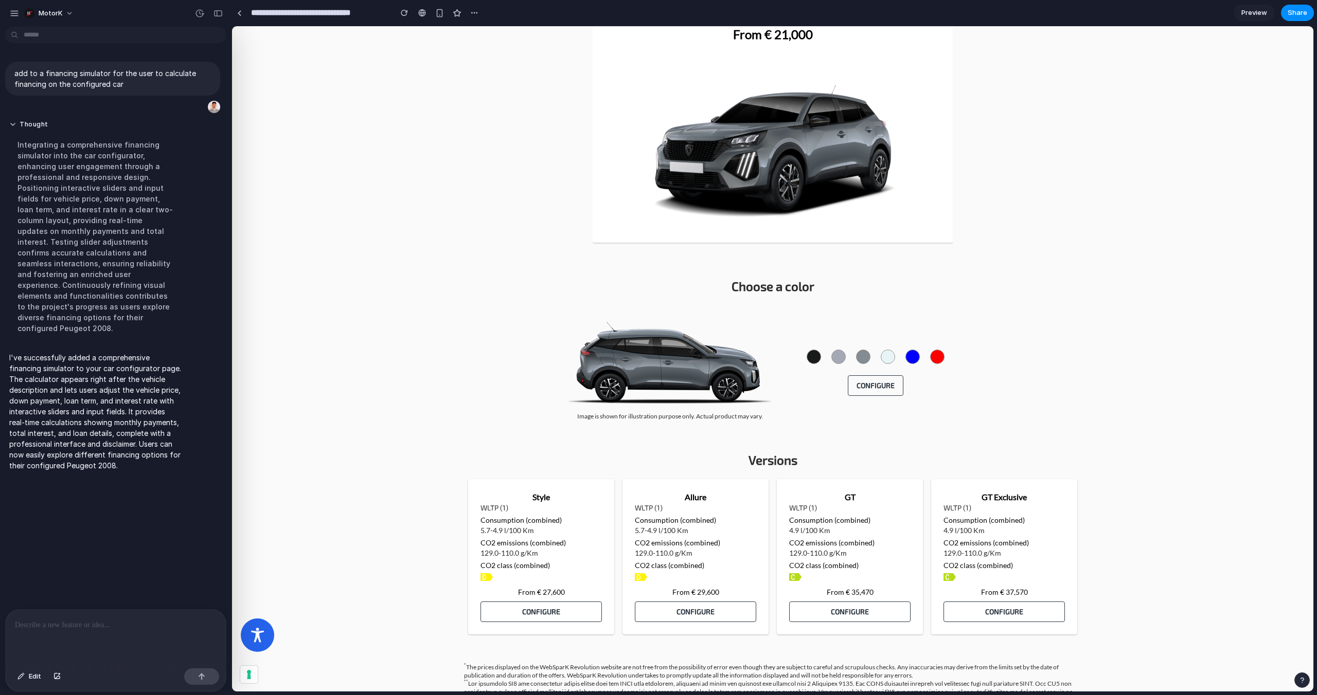
scroll to position [1246, 0]
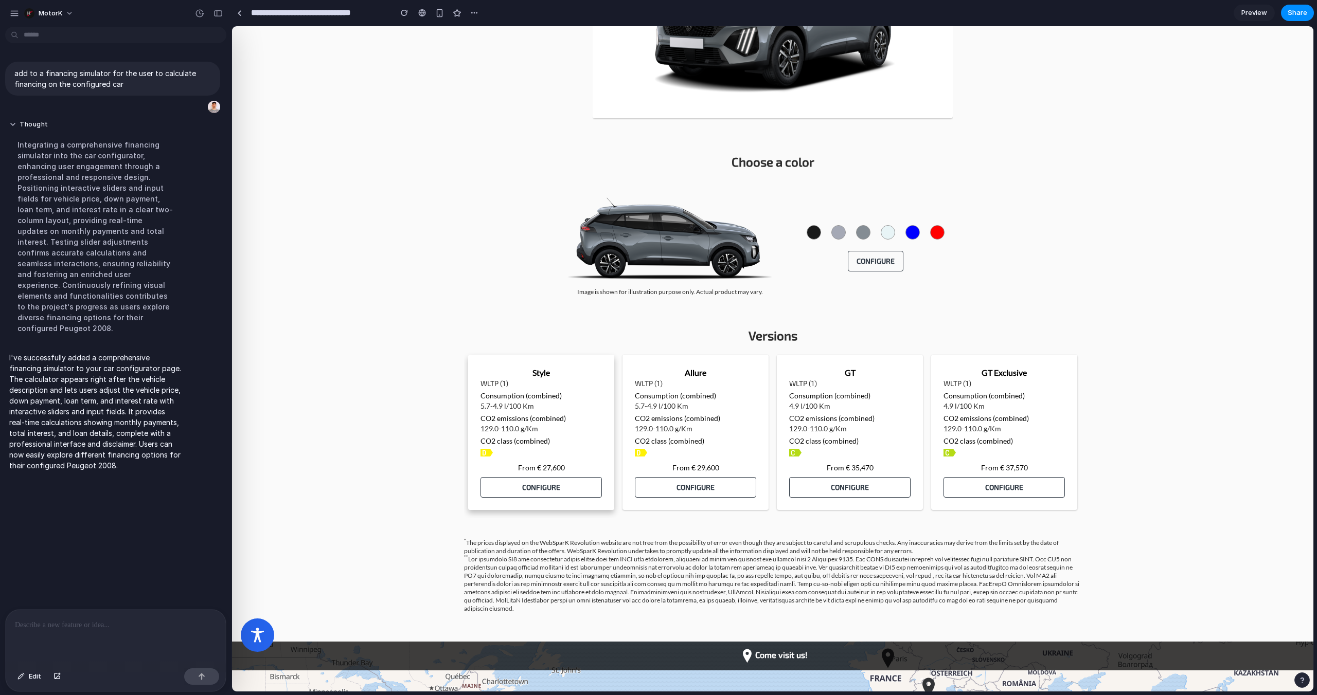
click at [551, 501] on div "Style WLTP (1) Consumption (combined) 5.7-4.9 l/100 Km CO2 emissions (combined)…" at bounding box center [541, 432] width 146 height 155
click at [568, 489] on div "Configure" at bounding box center [541, 488] width 104 height 10
click at [679, 497] on link "Configure" at bounding box center [695, 487] width 121 height 21
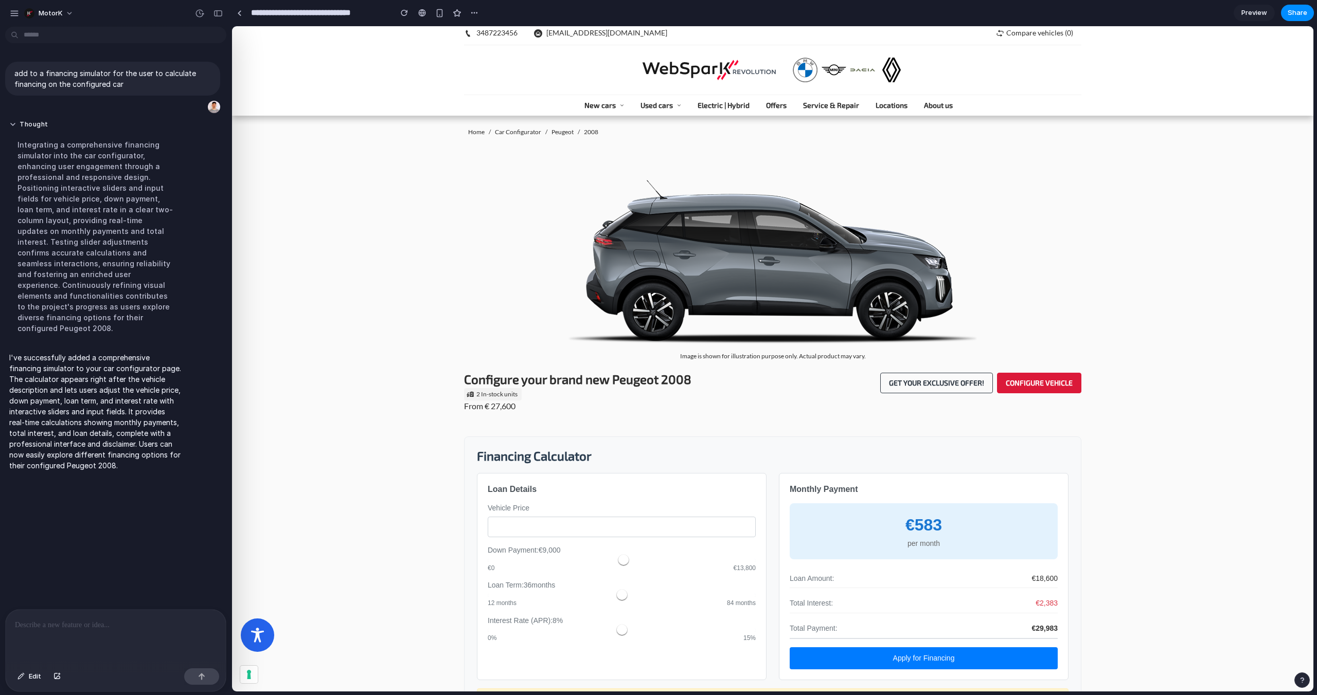
scroll to position [0, 0]
